Goal: Task Accomplishment & Management: Use online tool/utility

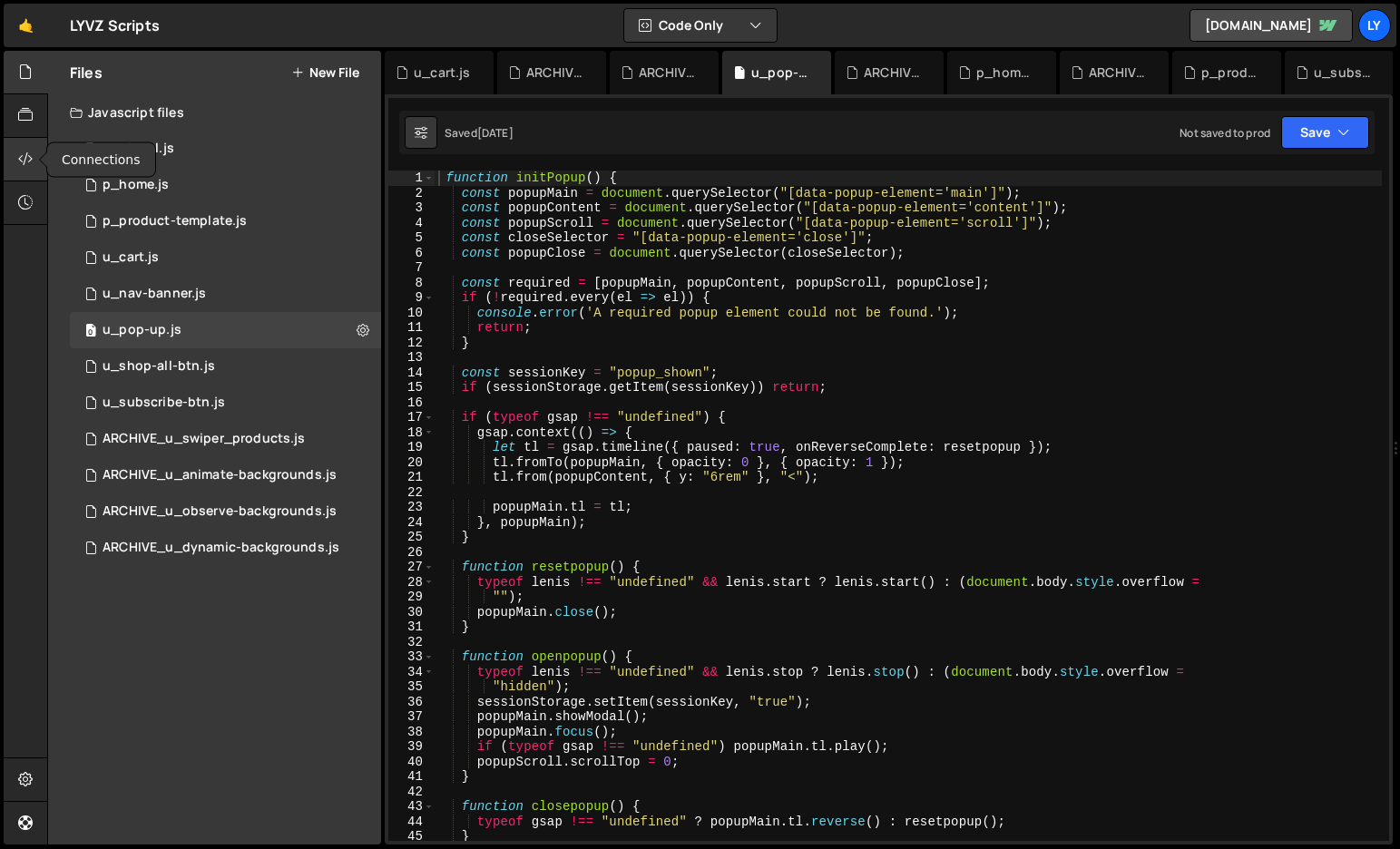
click at [33, 157] on div at bounding box center [26, 159] width 45 height 44
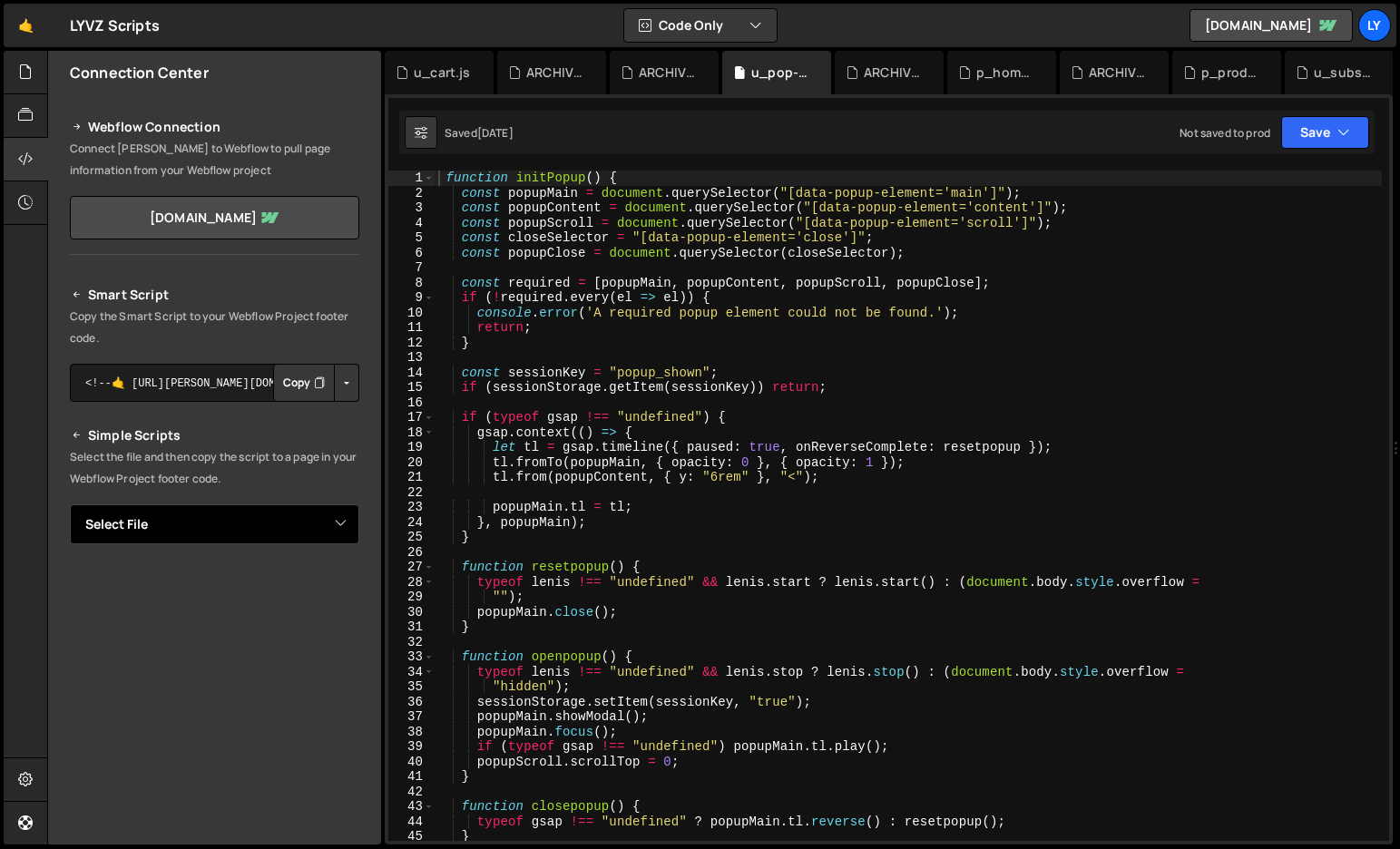
click at [339, 519] on select "Select File p_global.js p_home.js p_product-template.js u_cart.js u_nav-banner.…" at bounding box center [214, 523] width 290 height 40
click at [33, 68] on div at bounding box center [26, 72] width 45 height 44
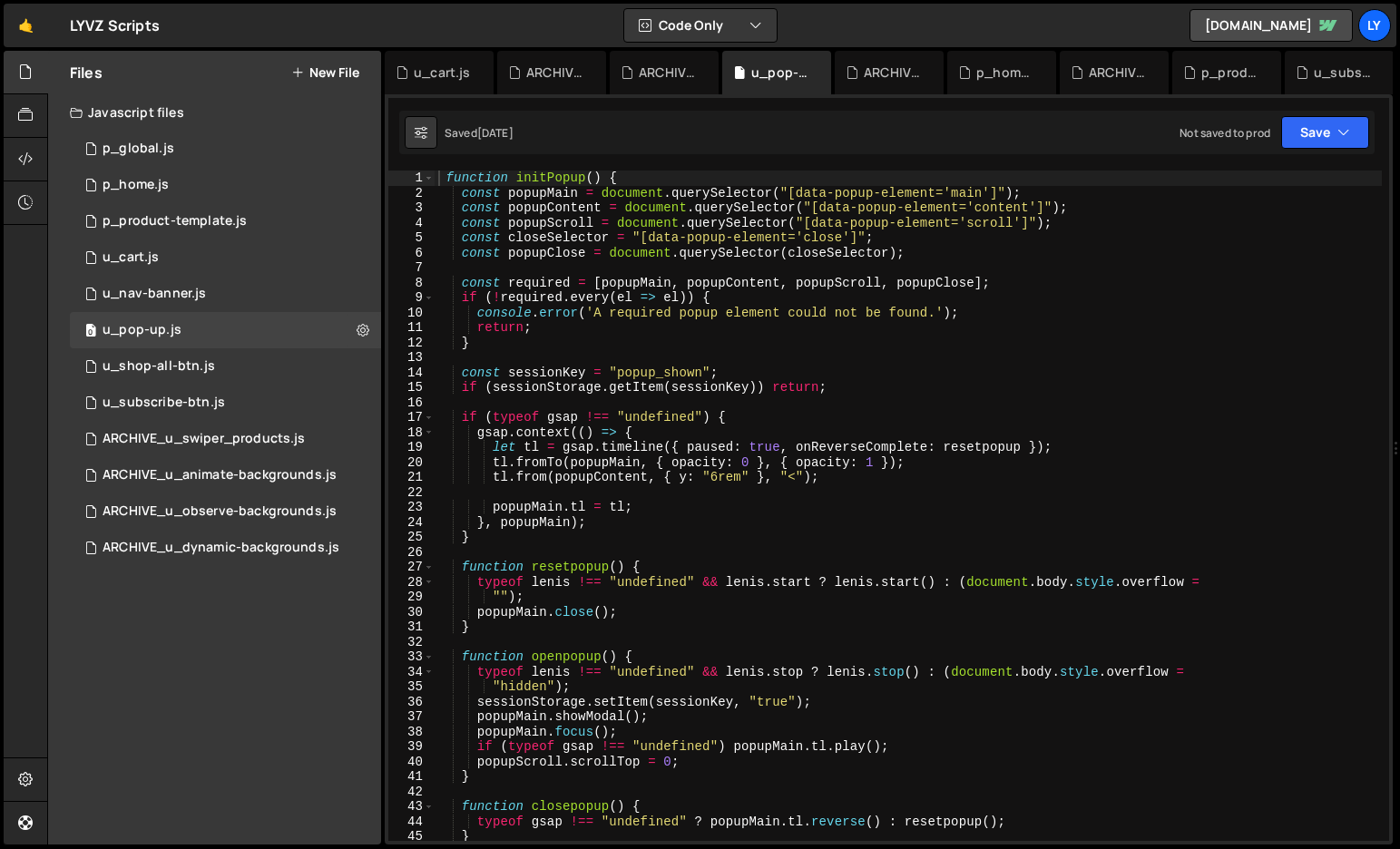
click at [322, 76] on button "New File" at bounding box center [325, 72] width 68 height 15
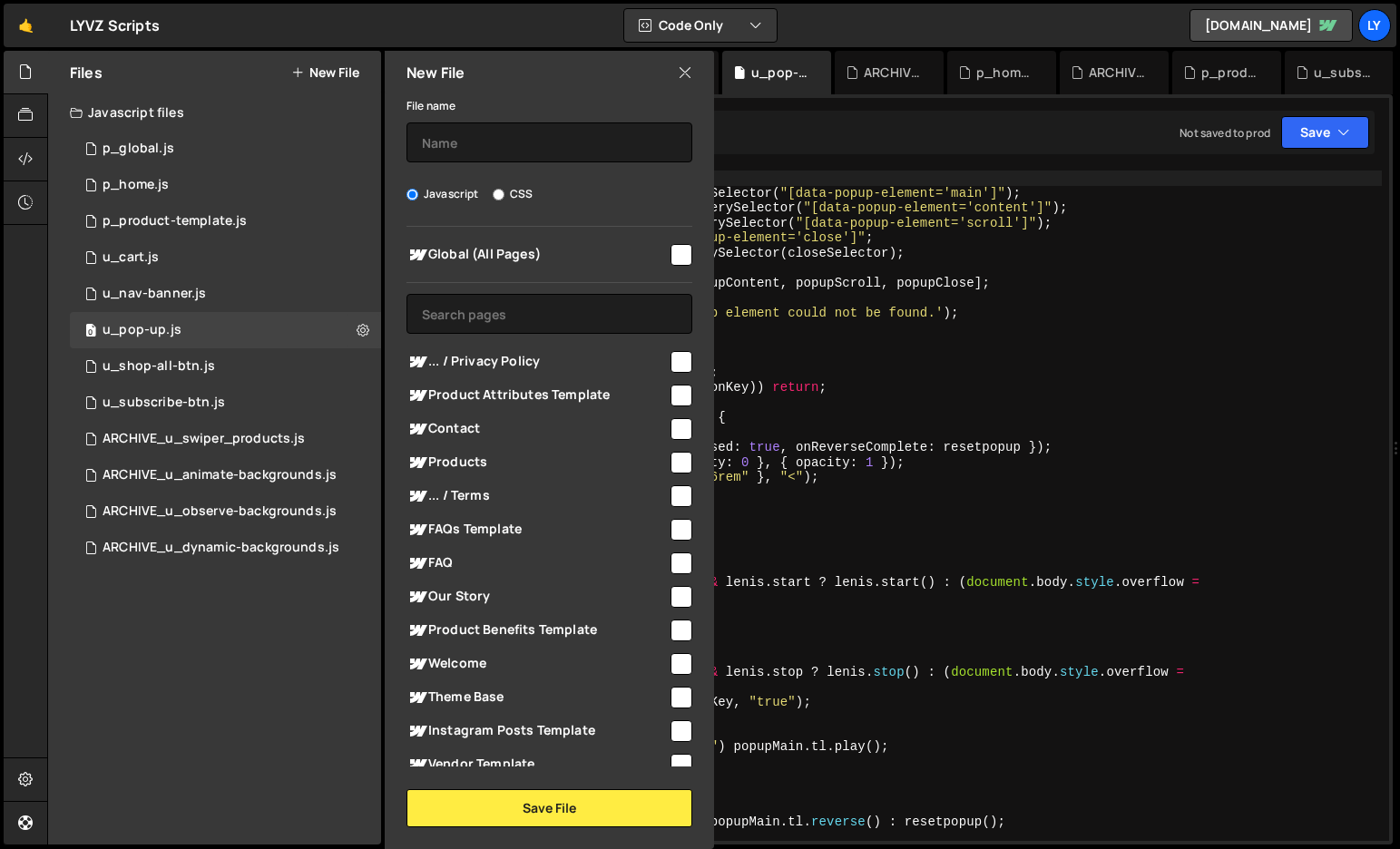
click at [689, 63] on icon at bounding box center [684, 73] width 15 height 20
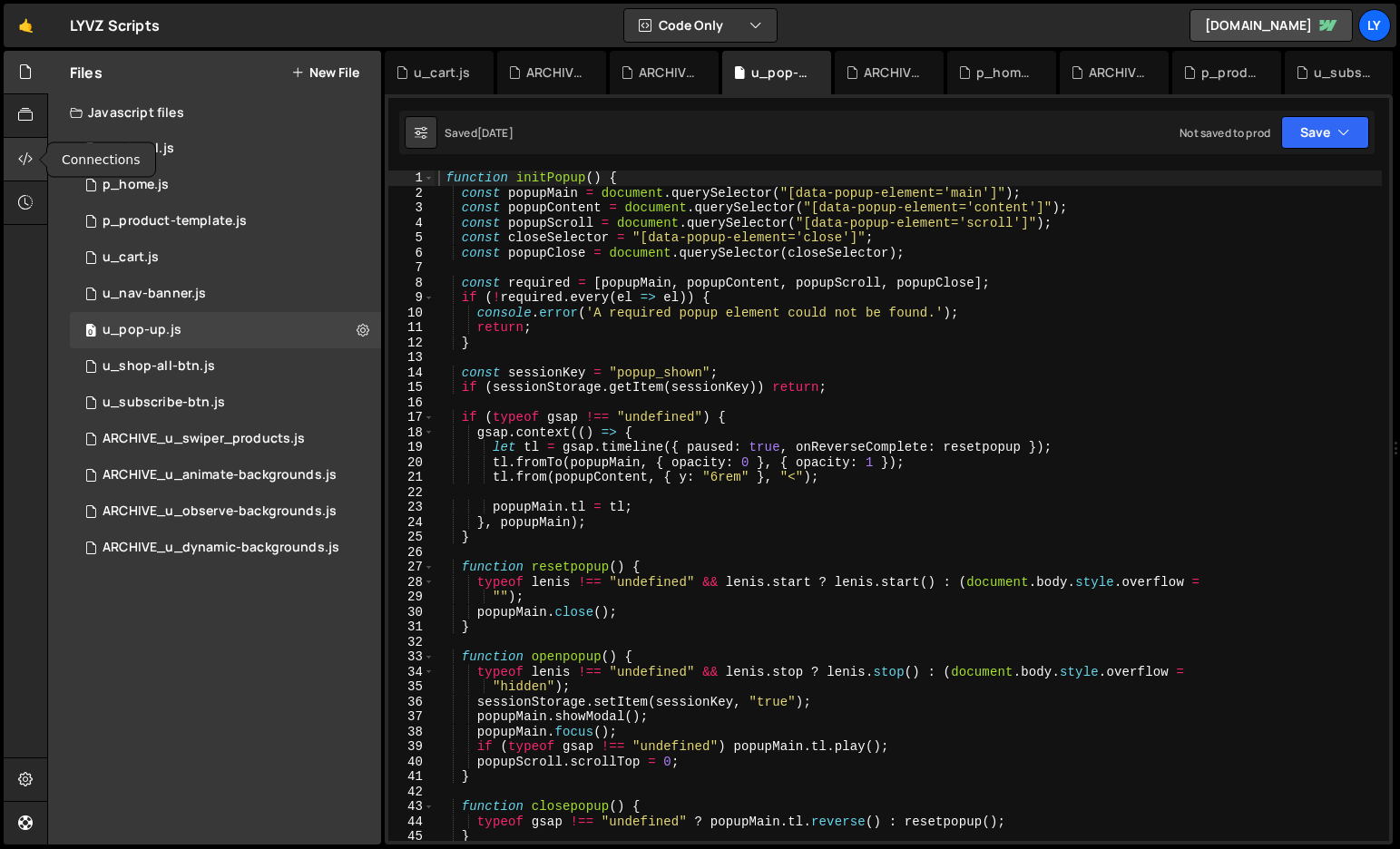
click at [24, 148] on div at bounding box center [26, 159] width 45 height 44
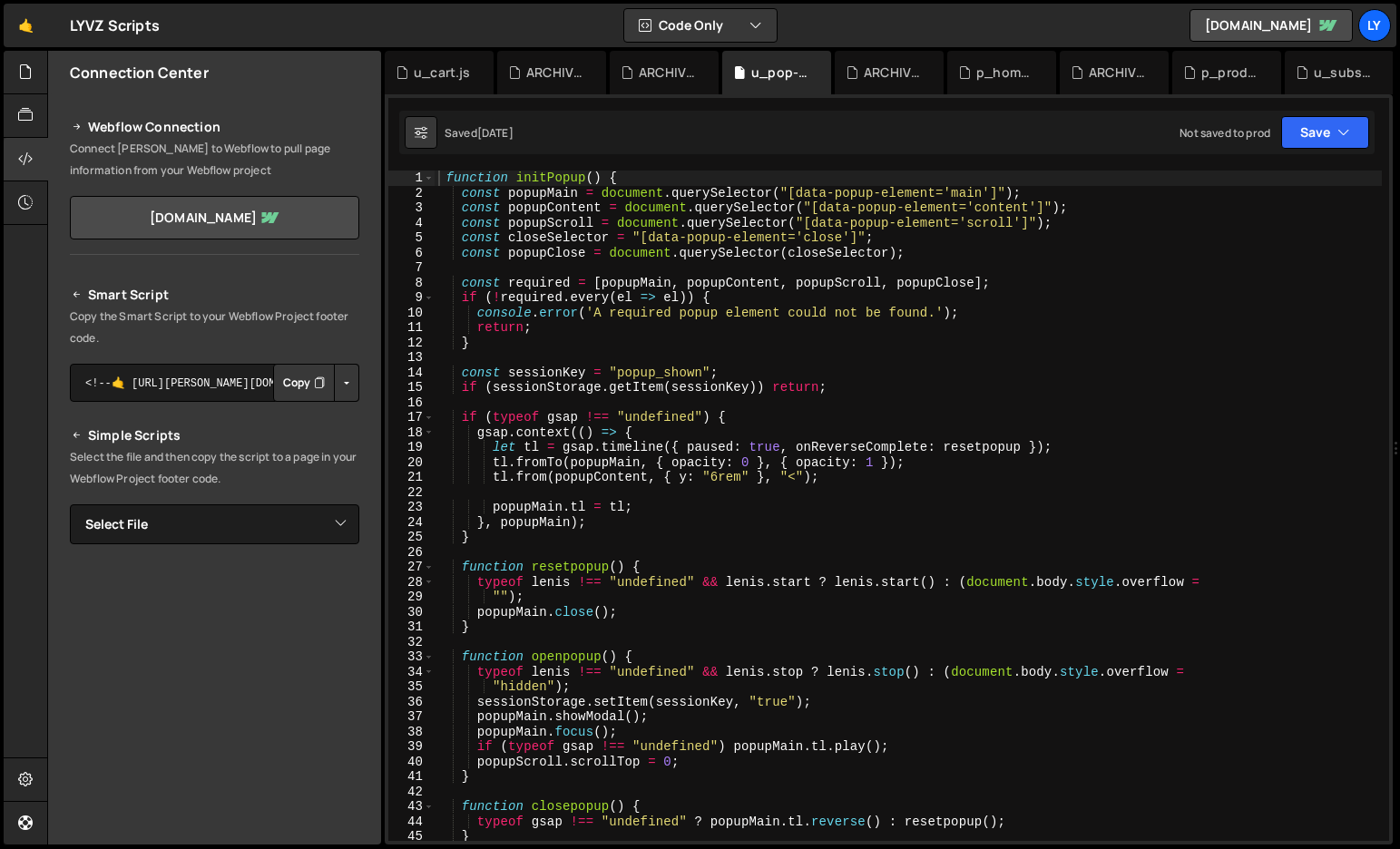
click at [279, 383] on button "Copy" at bounding box center [304, 382] width 62 height 38
click at [29, 79] on icon at bounding box center [25, 72] width 15 height 20
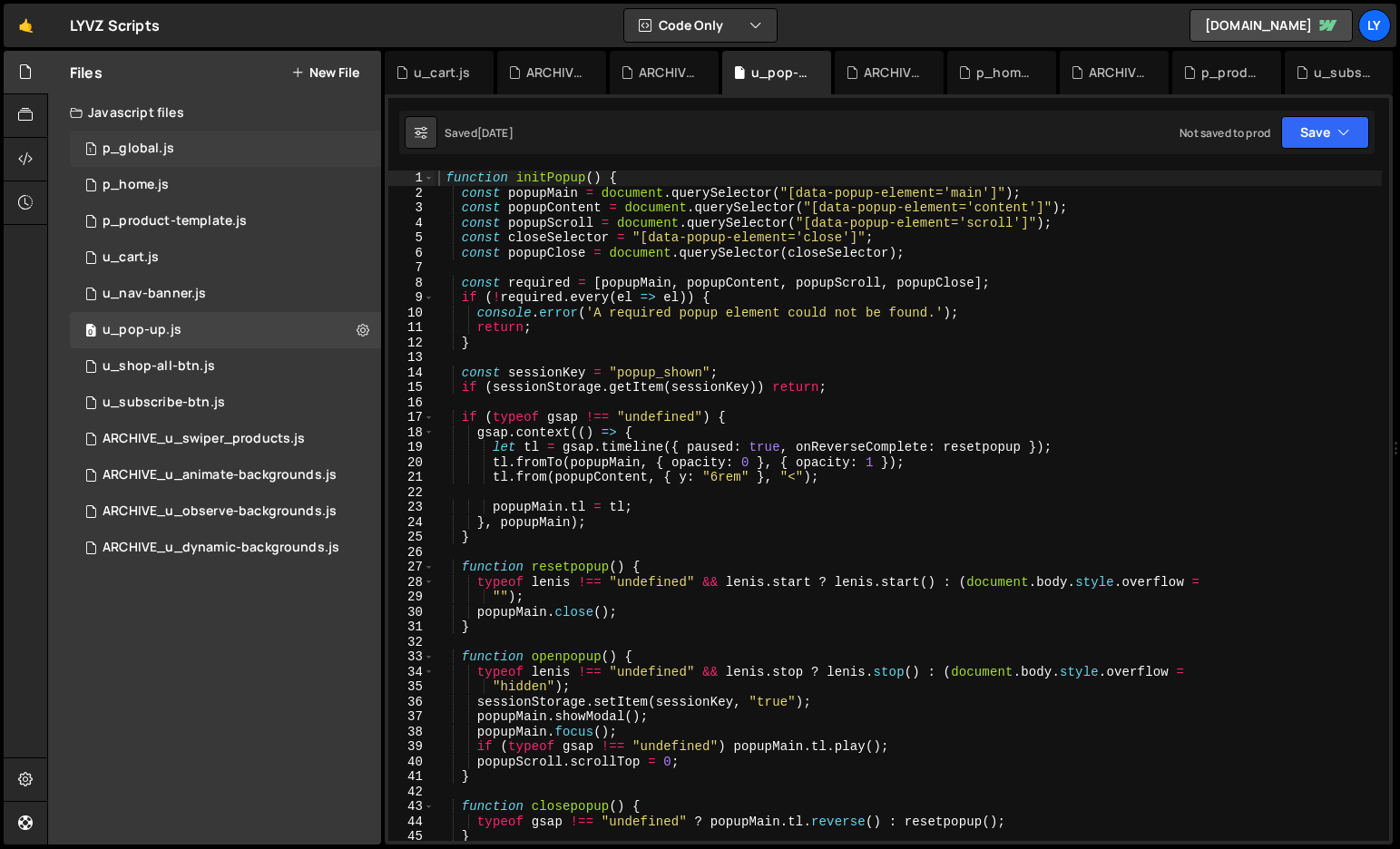
click at [195, 148] on div "1 p_global.js 0" at bounding box center [225, 148] width 311 height 36
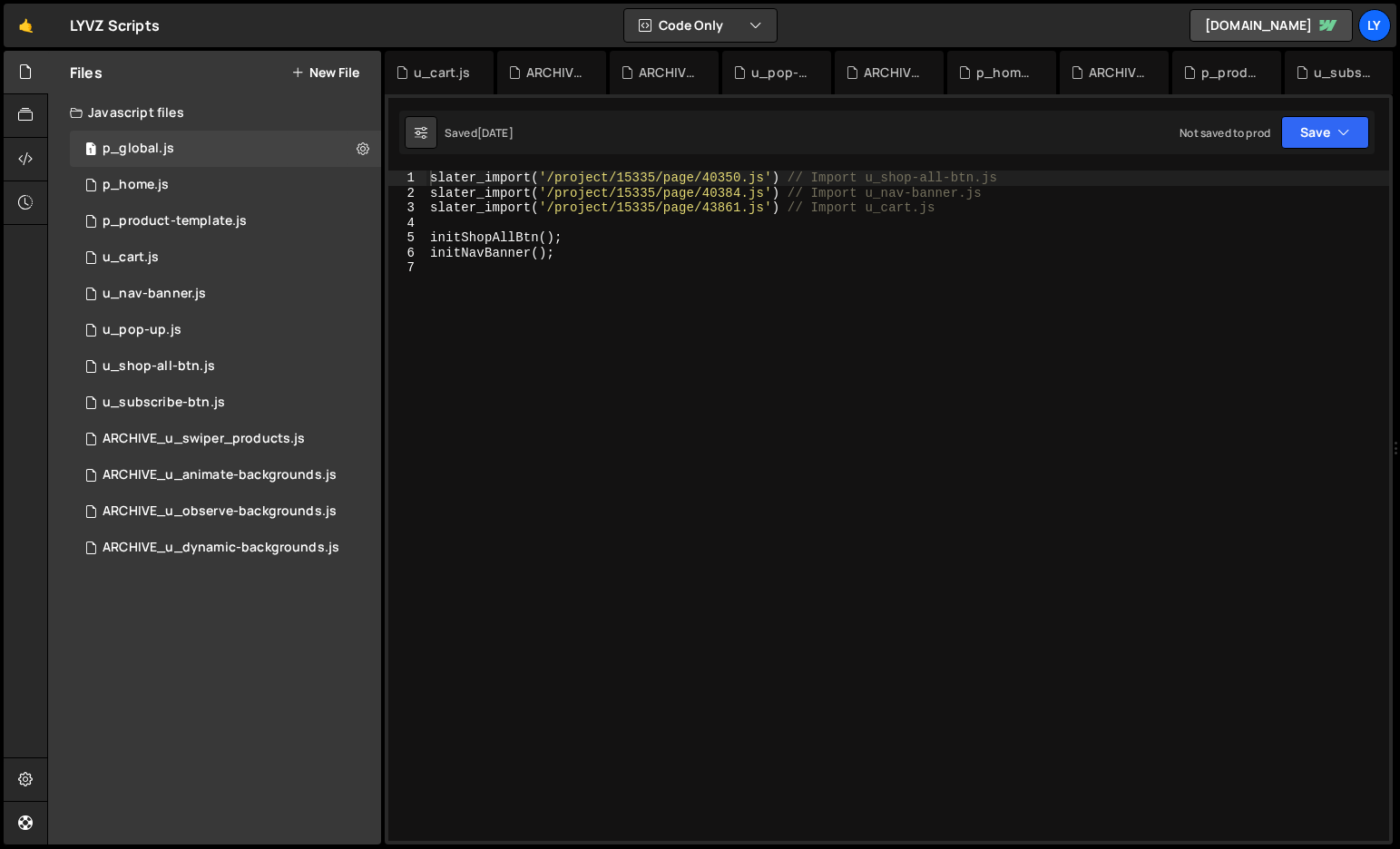
scroll to position [13216, 0]
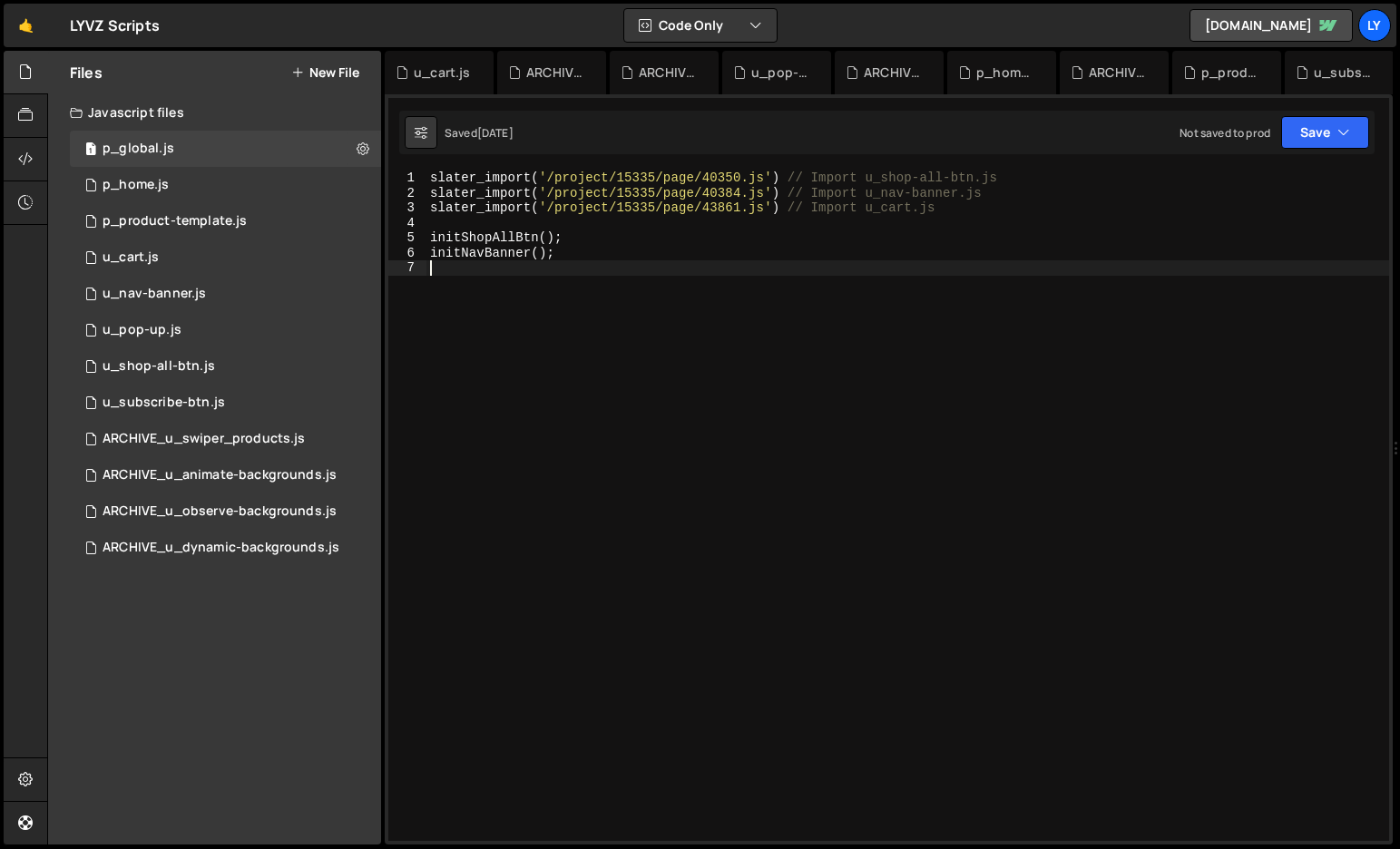
click at [1204, 289] on div "slater_import ( '/project/15335/page/40350.js' ) // Import u_shop-all-btn.js sl…" at bounding box center [907, 520] width 963 height 701
click at [280, 152] on div "1 p_global.js 0" at bounding box center [225, 148] width 311 height 36
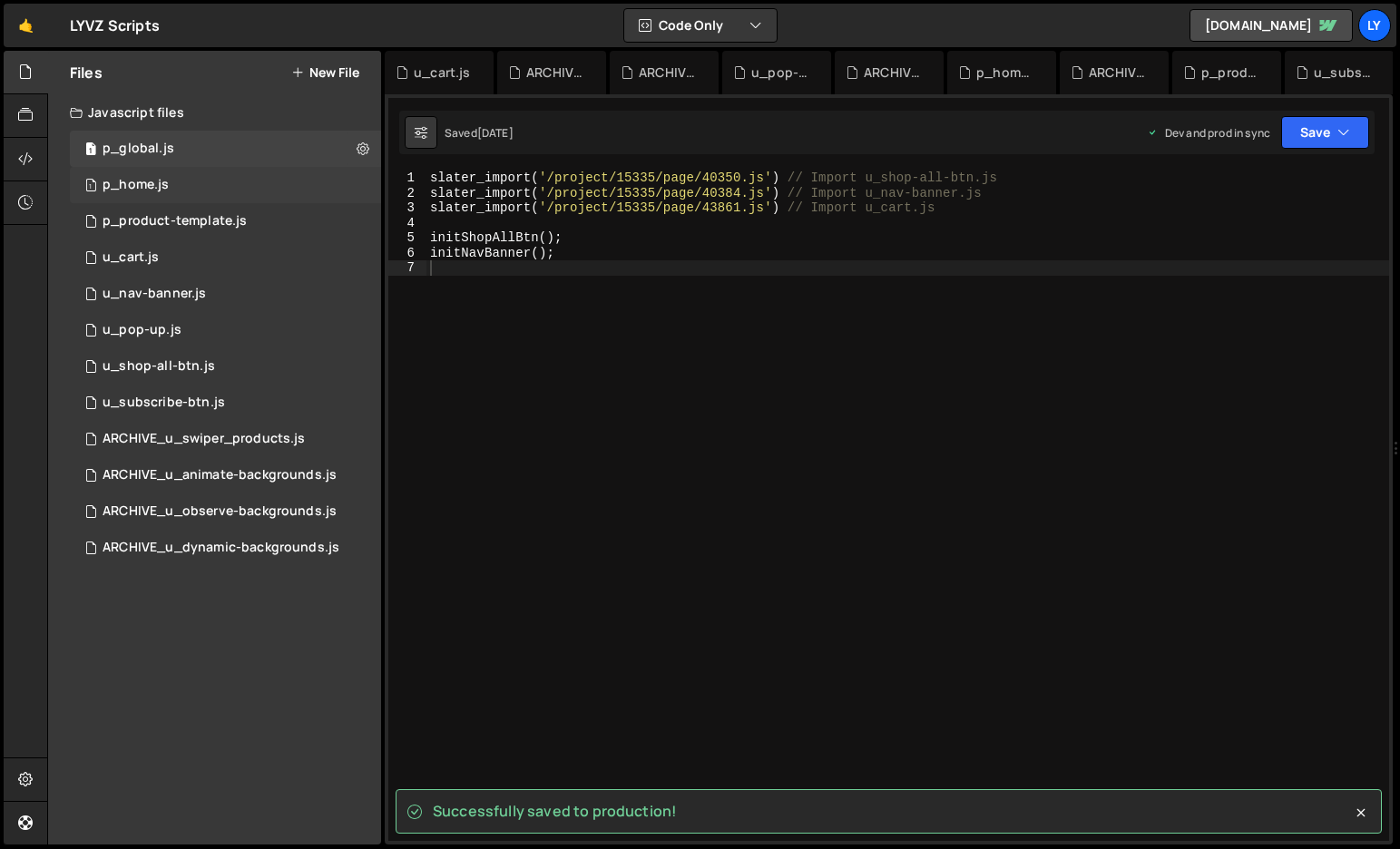
click at [263, 180] on div "1 p_home.js 0" at bounding box center [225, 184] width 311 height 36
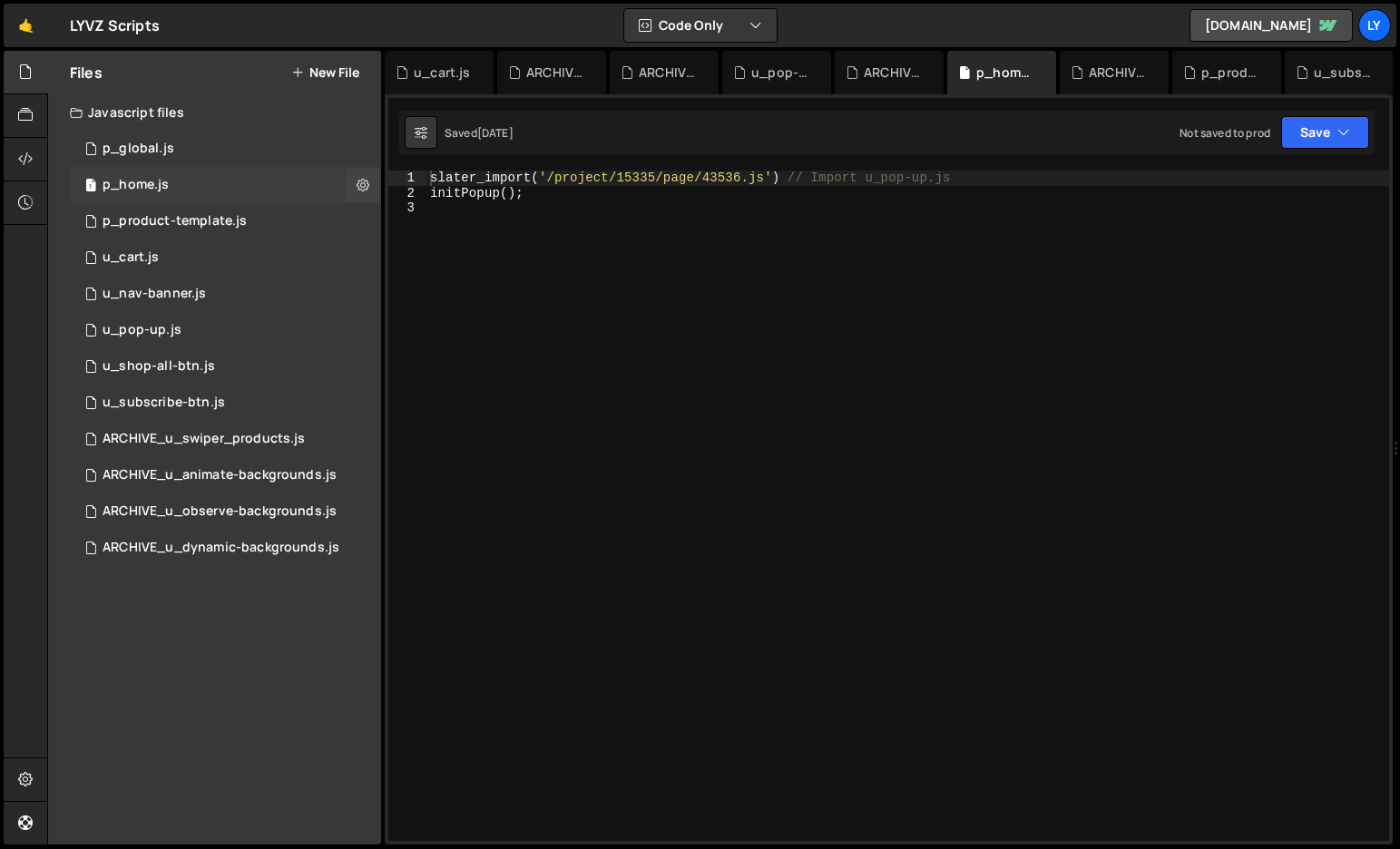
scroll to position [0, 0]
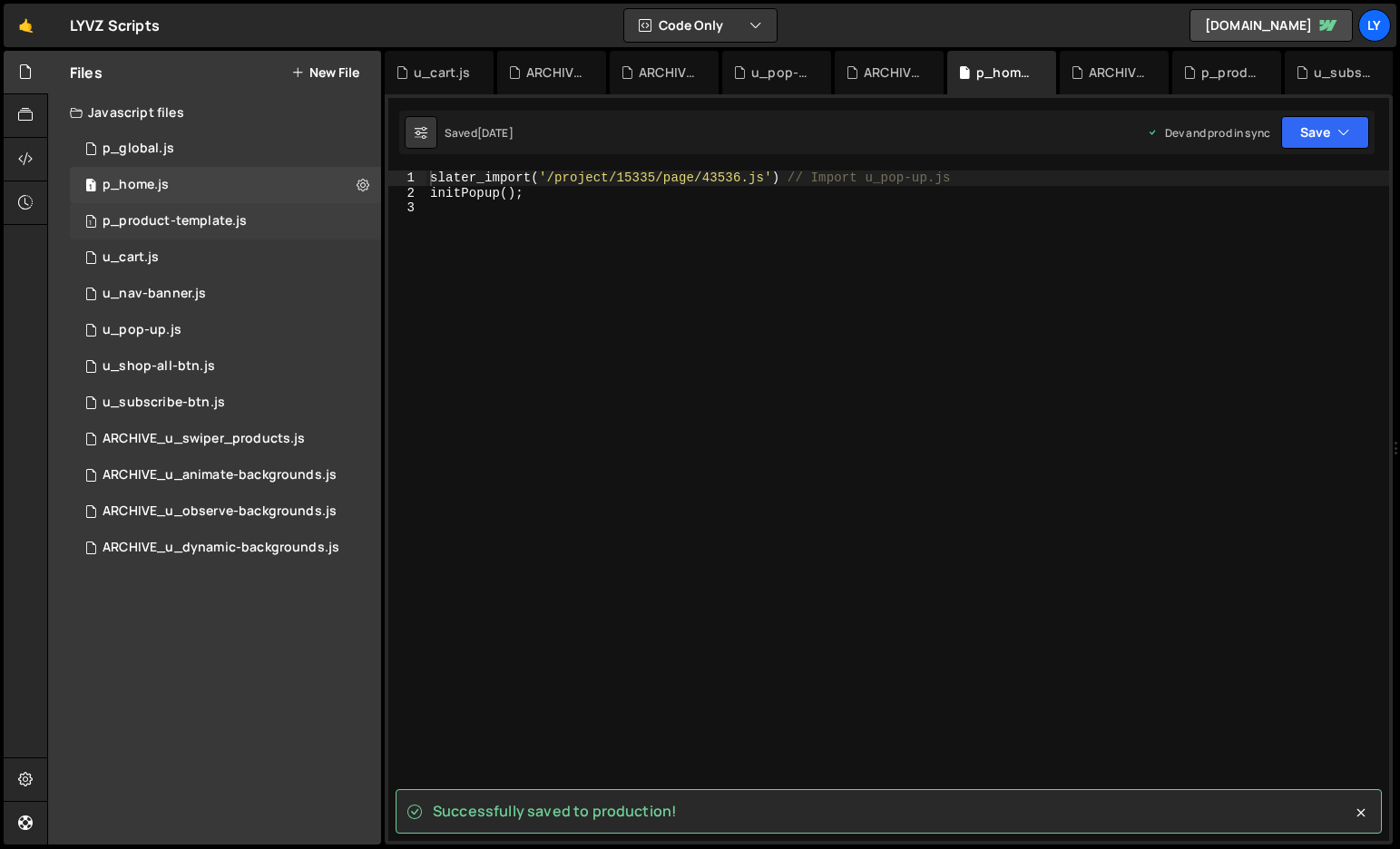
click at [244, 227] on div "1 p_product-template.js 0" at bounding box center [225, 221] width 311 height 36
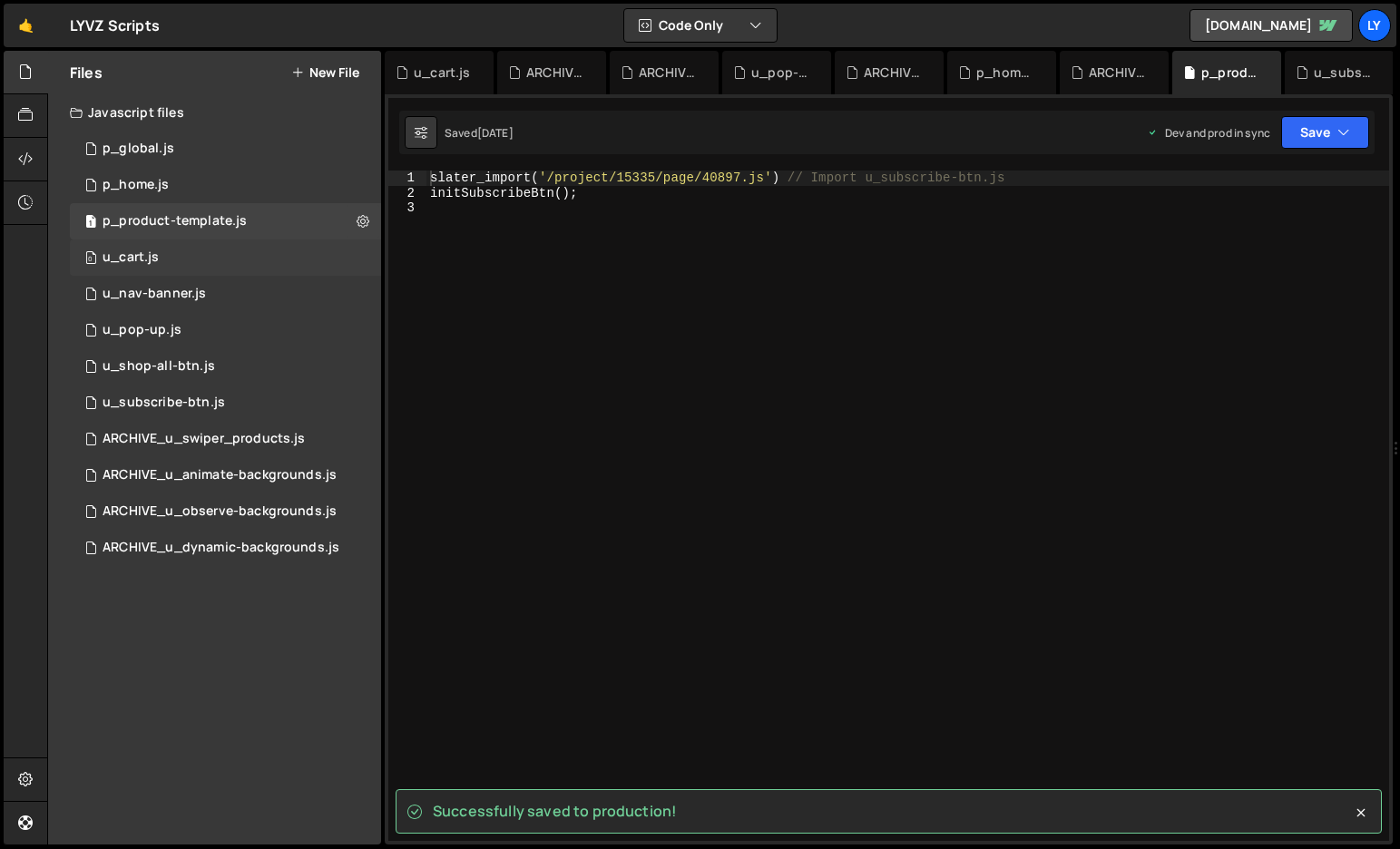
click at [241, 260] on div "0 u_cart.js 0" at bounding box center [225, 257] width 311 height 36
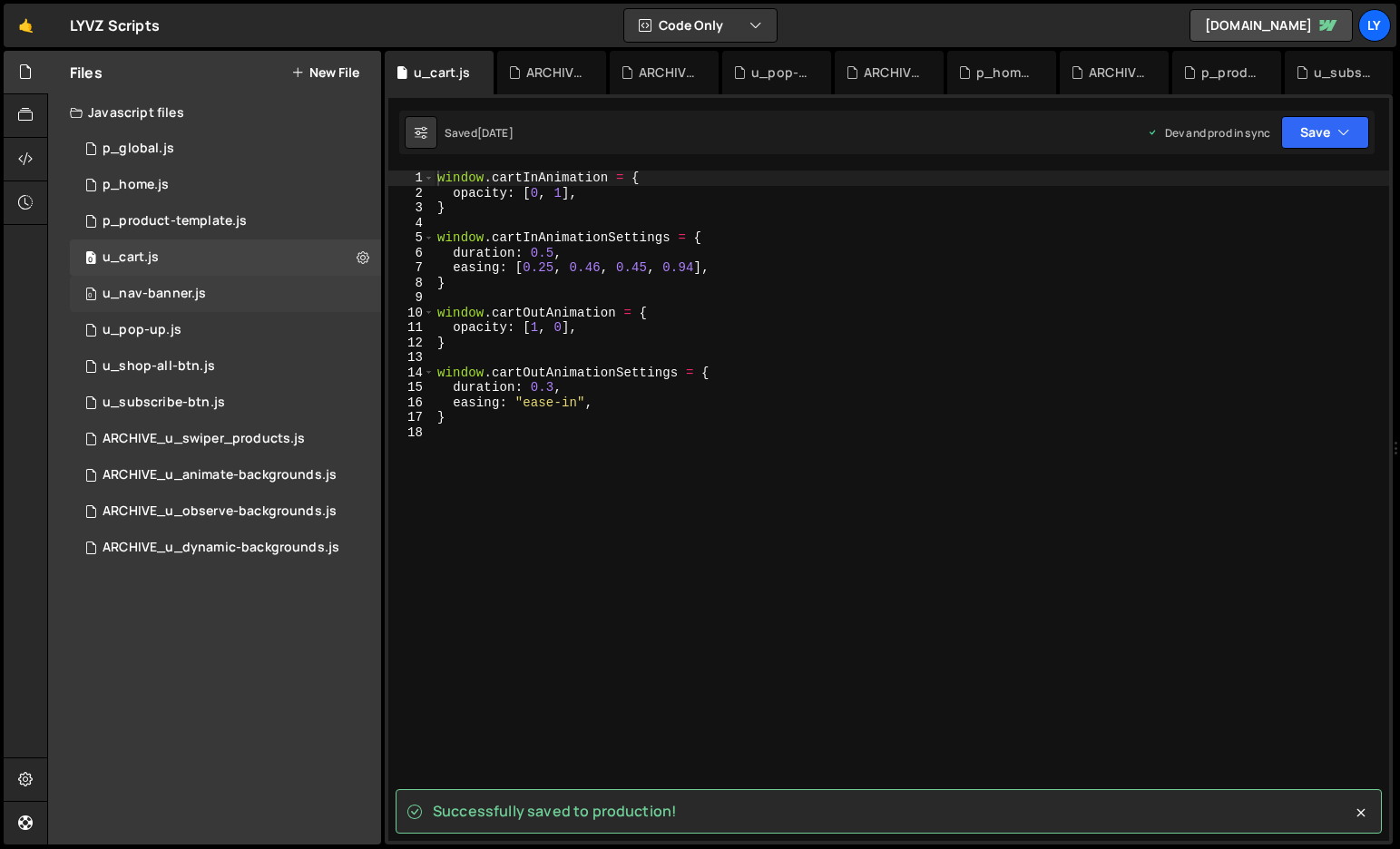
click at [240, 292] on div "0 u_nav-banner.js 0" at bounding box center [225, 294] width 311 height 36
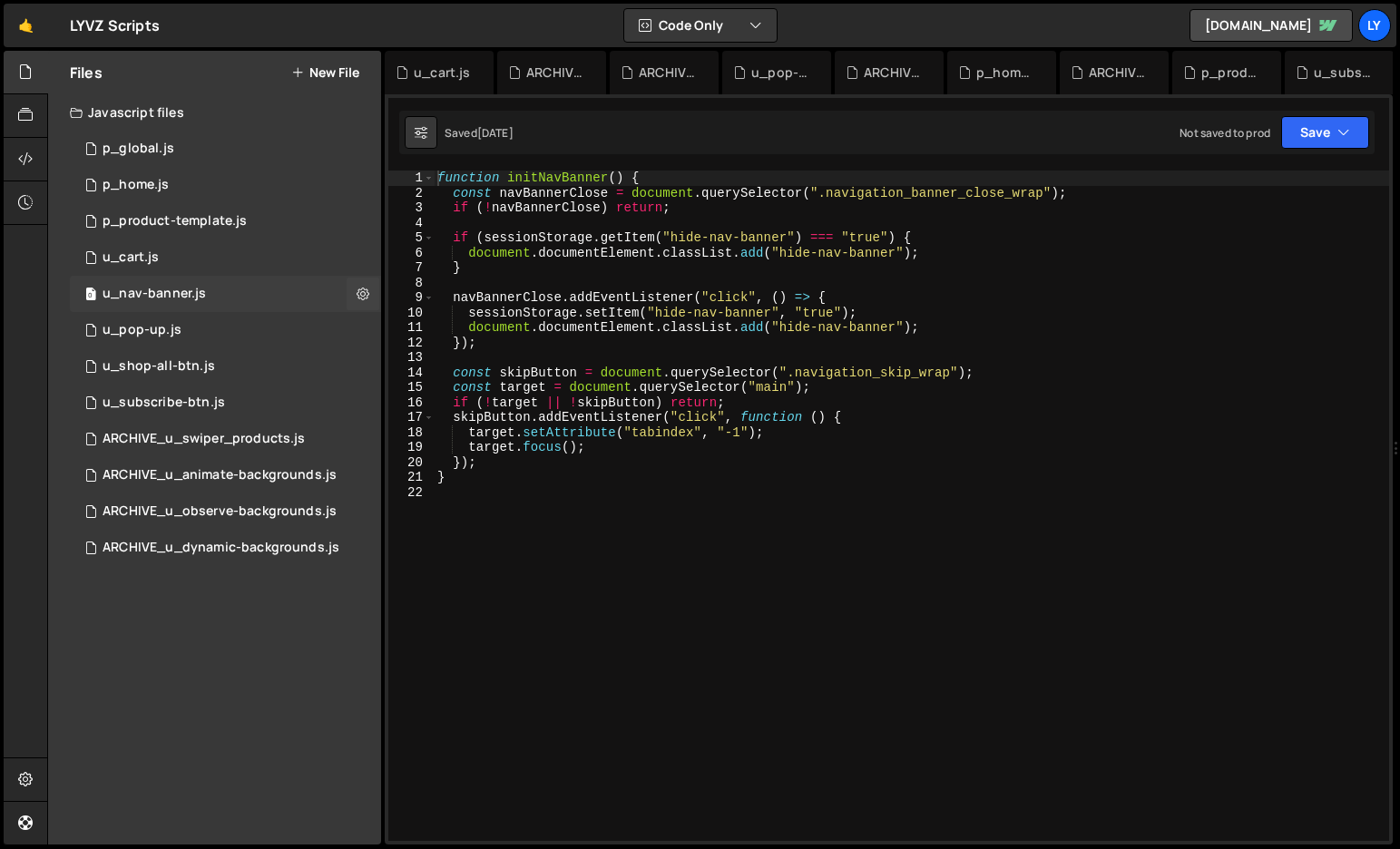
scroll to position [4957, 0]
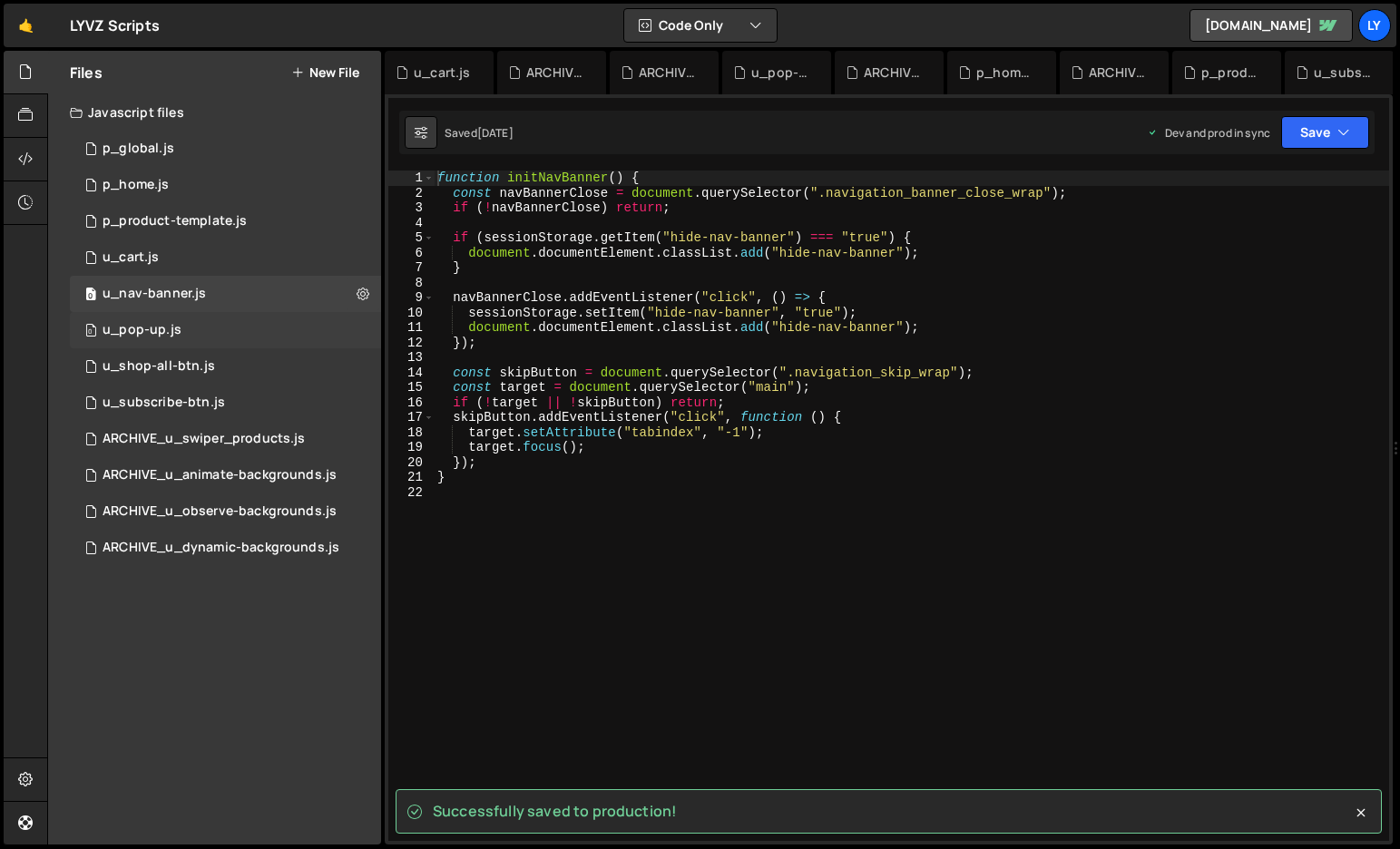
click at [233, 325] on div "0 u_pop-up.js 0" at bounding box center [225, 330] width 311 height 36
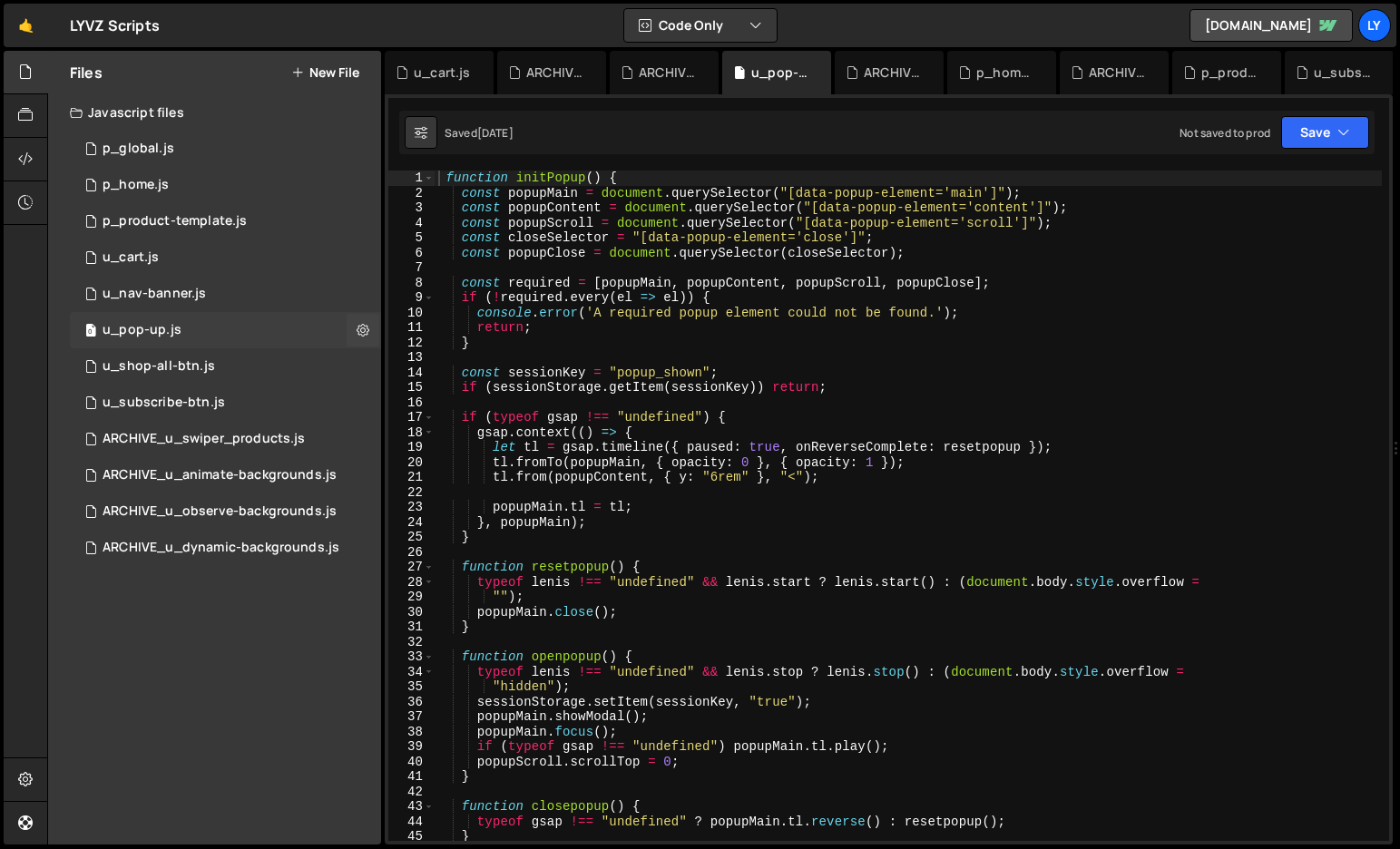
scroll to position [0, 0]
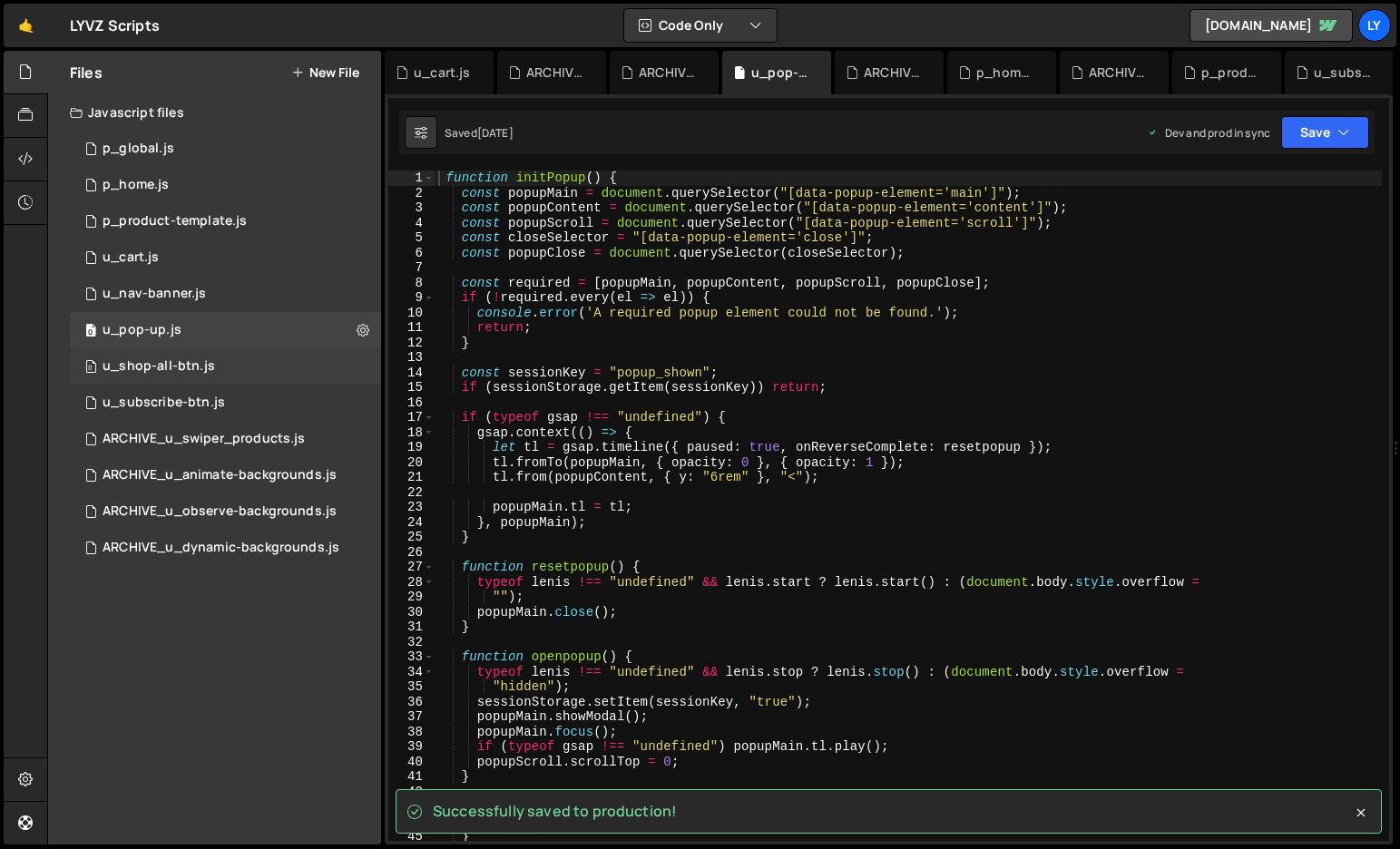
click at [228, 357] on div "0 u_shop-all-btn.js 0" at bounding box center [225, 365] width 311 height 36
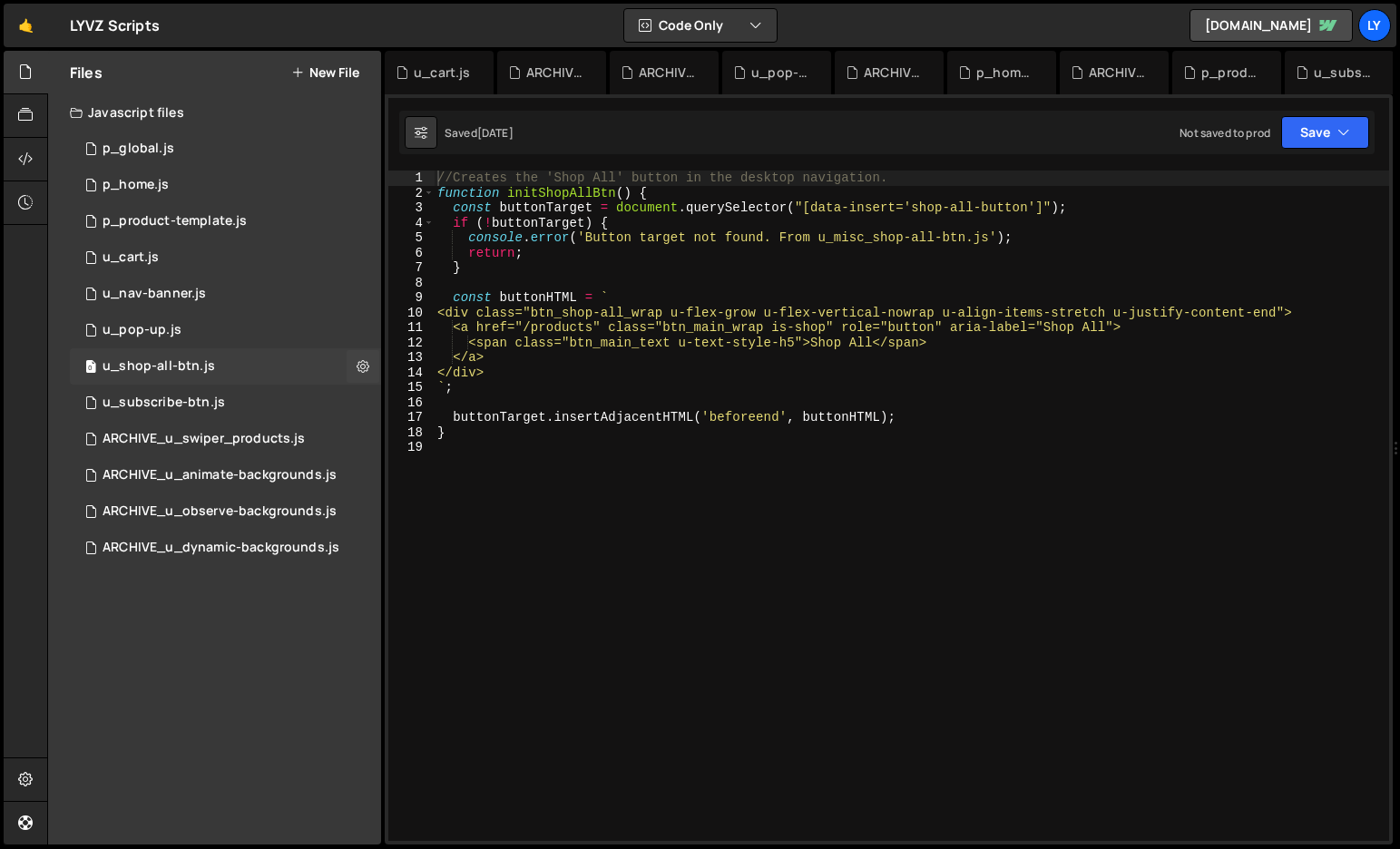
scroll to position [25691, 0]
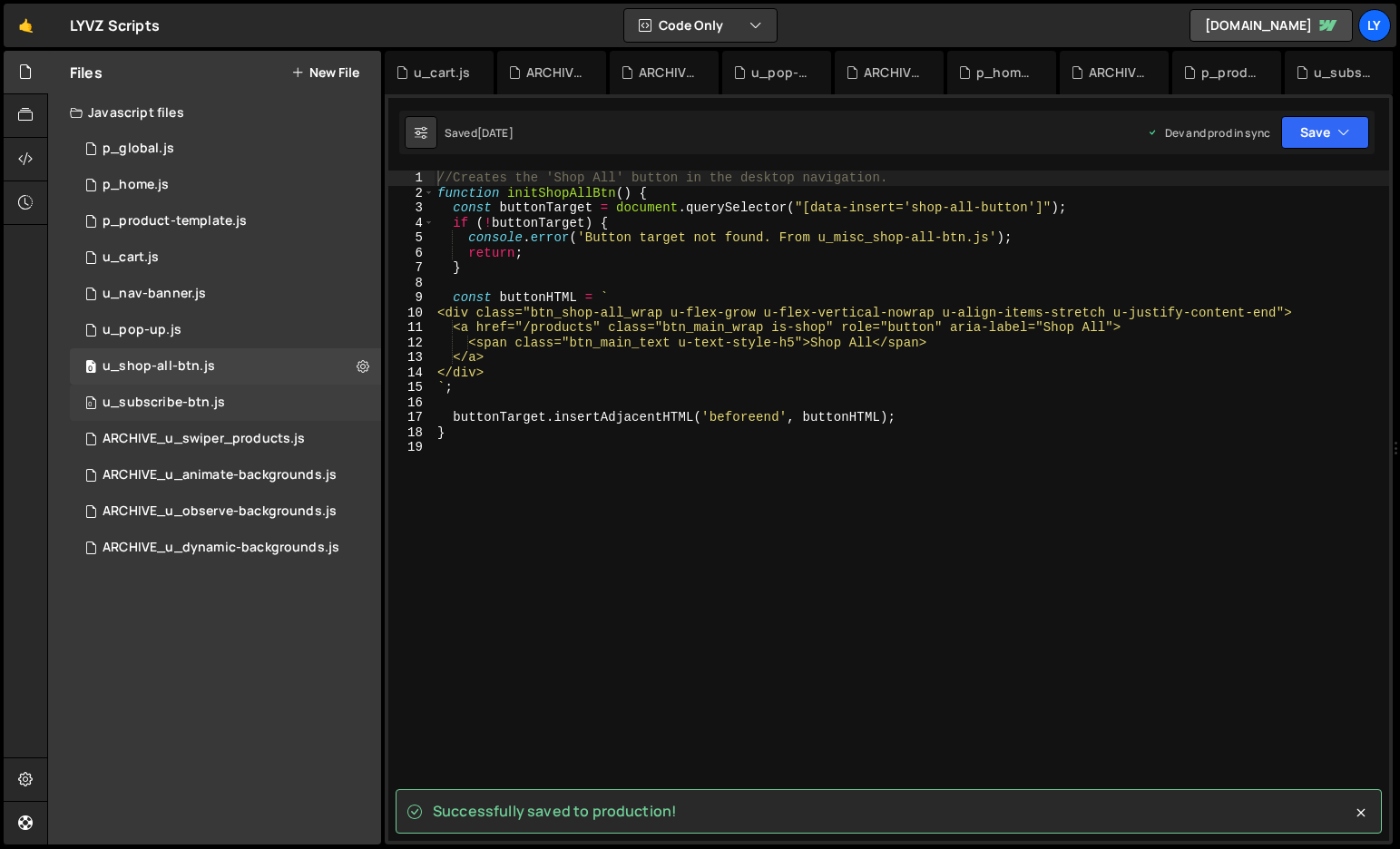
click at [230, 396] on div "0 u_subscribe-btn.js 0" at bounding box center [225, 402] width 311 height 36
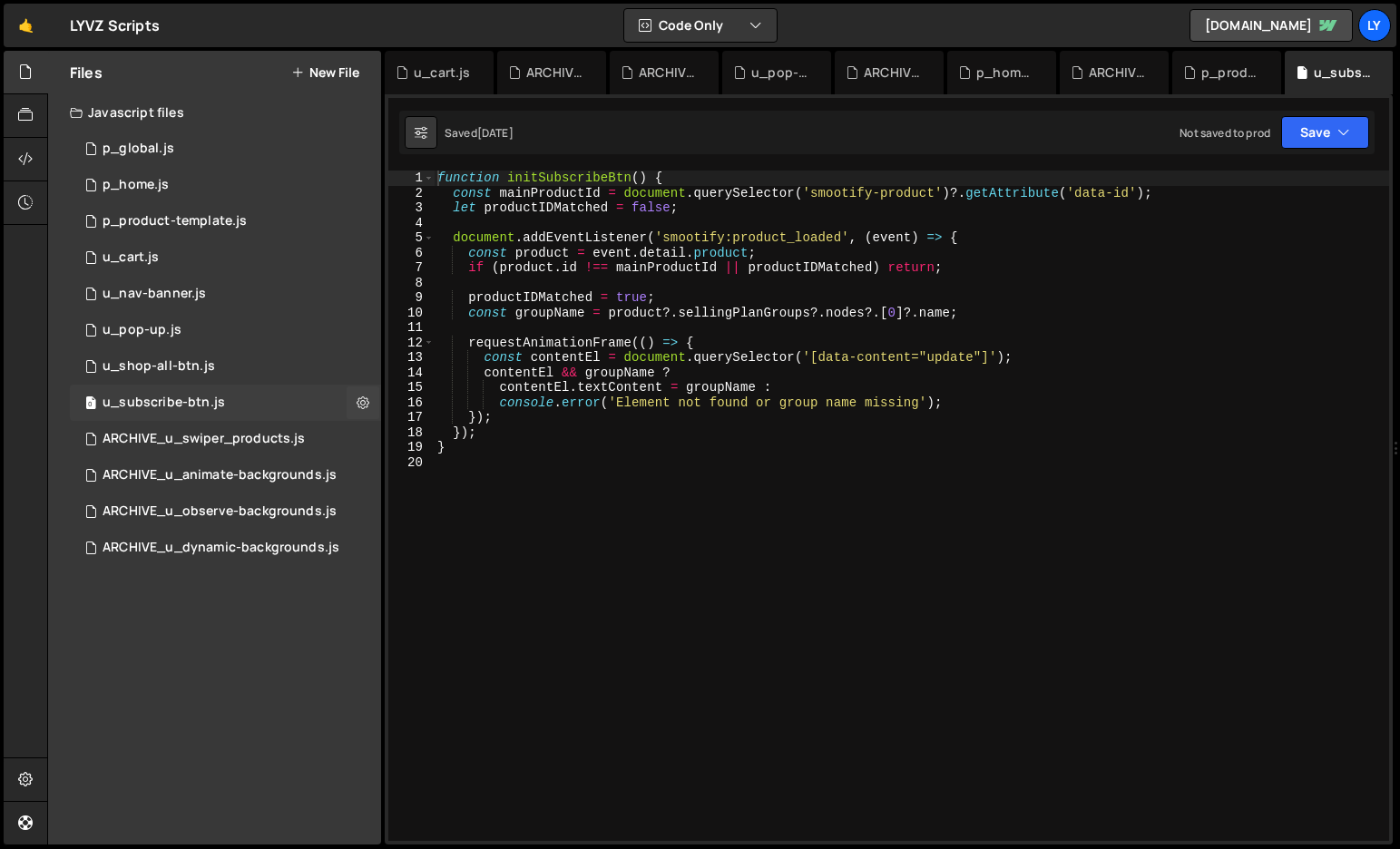
scroll to position [0, 0]
